Goal: Find specific page/section

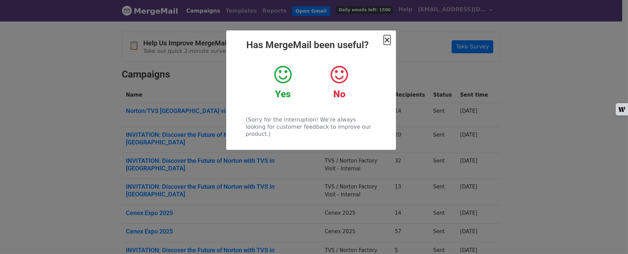
click at [389, 41] on span "×" at bounding box center [387, 40] width 7 height 10
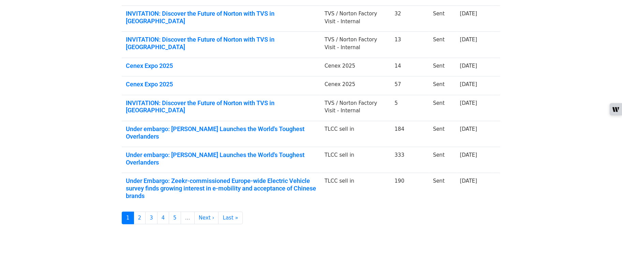
scroll to position [148, 0]
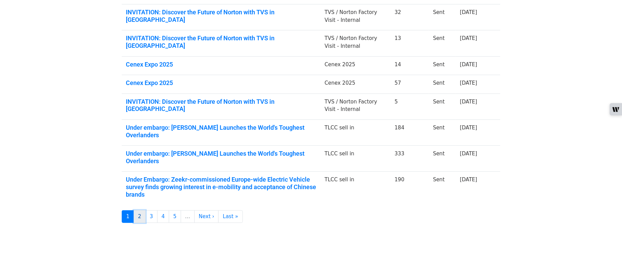
click at [135, 210] on link "2" at bounding box center [140, 216] width 12 height 13
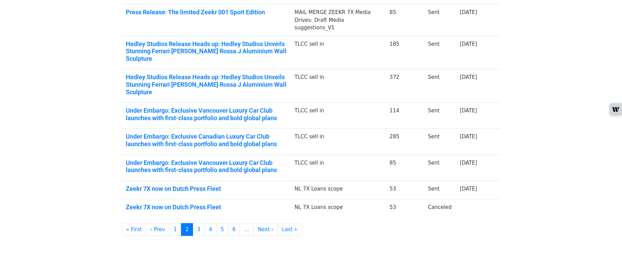
scroll to position [159, 0]
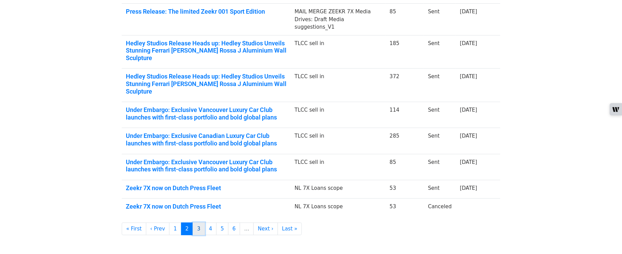
click at [200, 222] on link "3" at bounding box center [199, 228] width 12 height 13
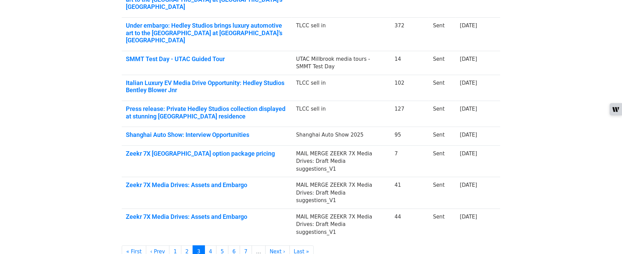
scroll to position [145, 0]
click at [171, 87] on link "Italian Luxury EV Media Drive Opportunity: Hedley Studios Bentley Blower Jnr" at bounding box center [207, 86] width 162 height 15
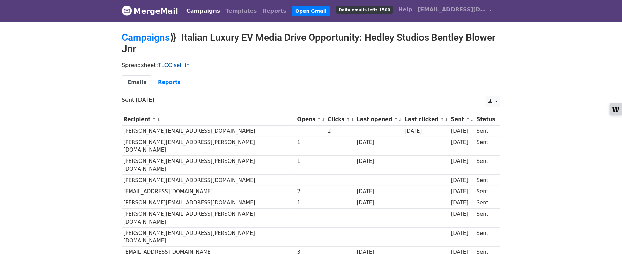
click at [165, 64] on link "TLCC sell in" at bounding box center [174, 65] width 32 height 6
